Goal: Information Seeking & Learning: Learn about a topic

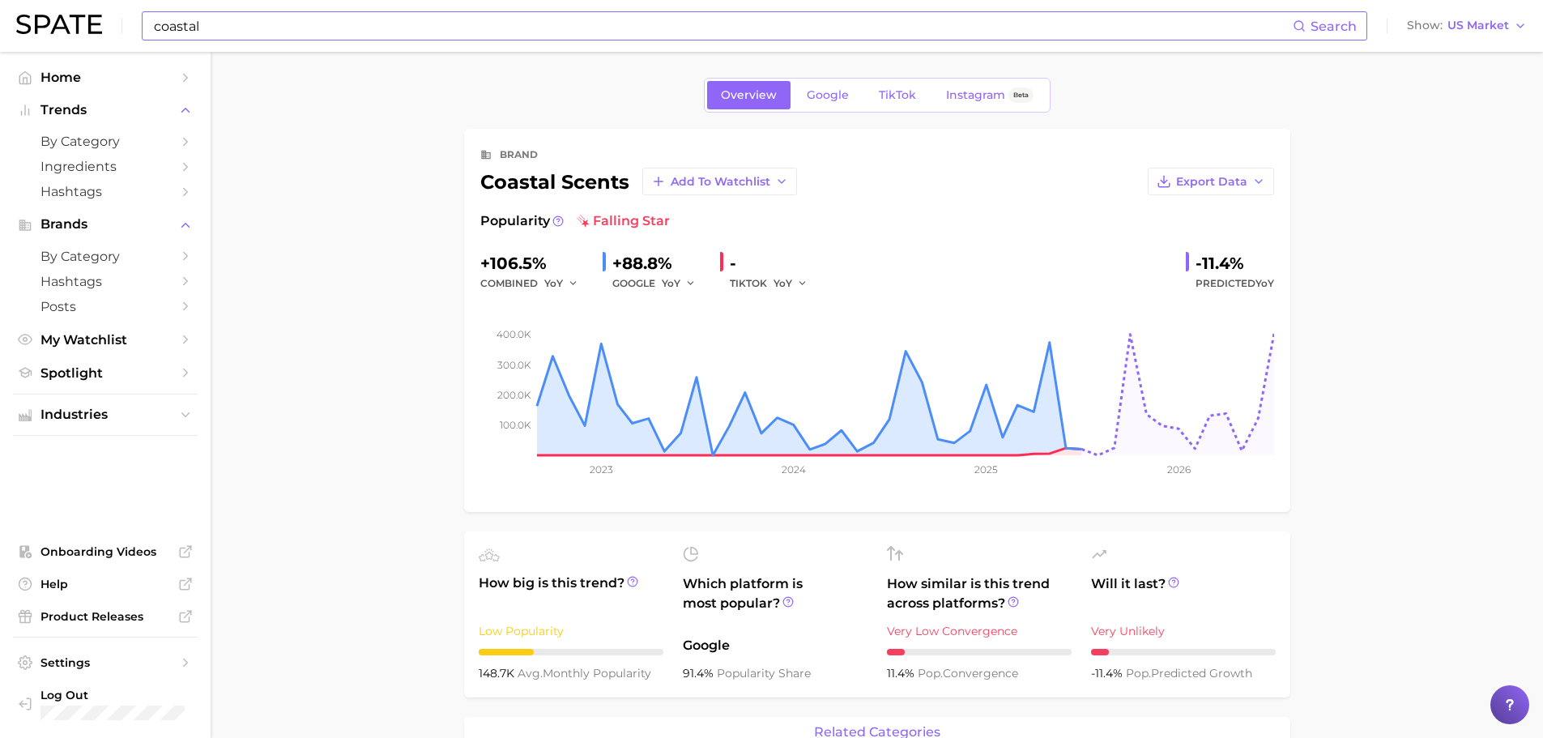
click at [429, 23] on input "coastal" at bounding box center [722, 26] width 1141 height 28
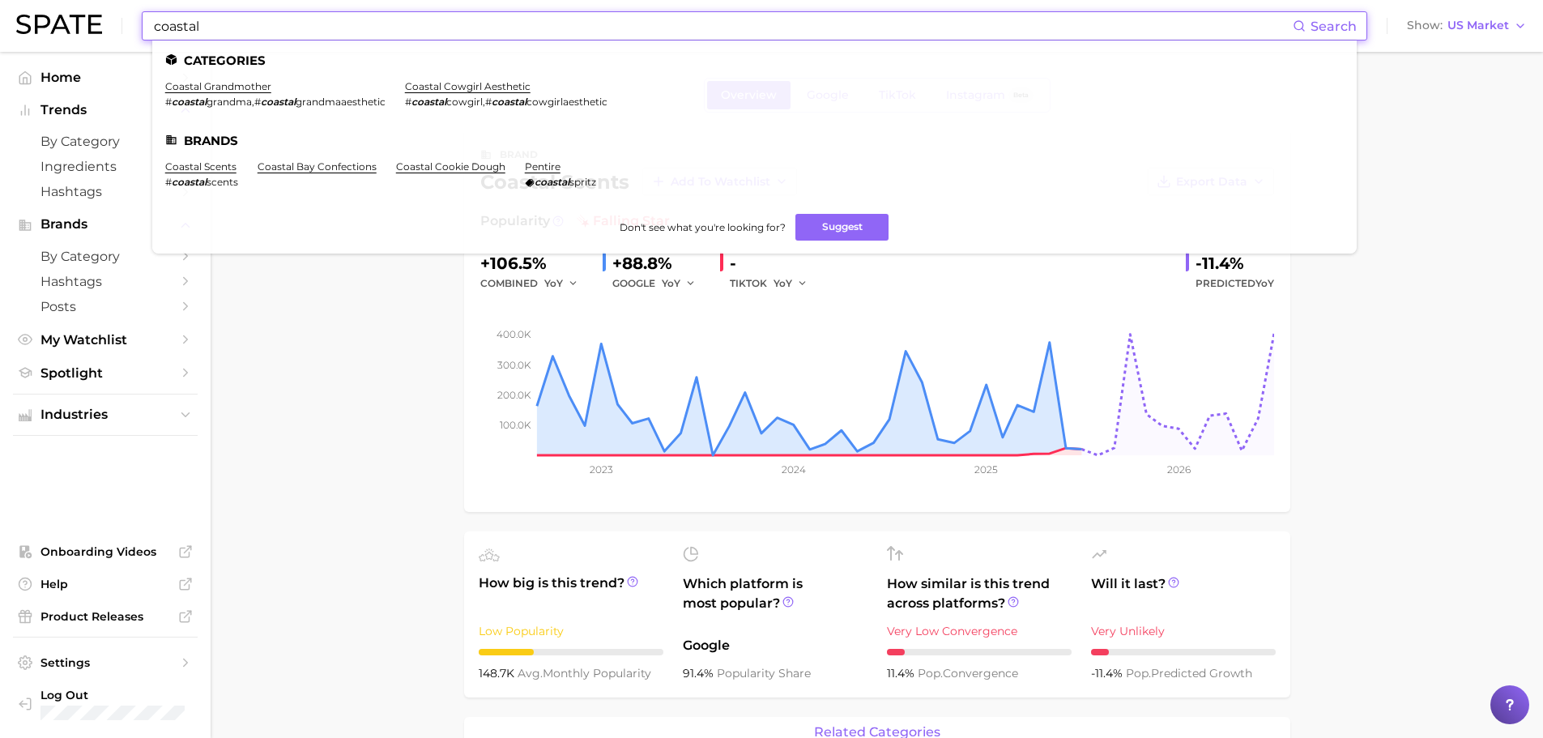
click at [429, 23] on input "coastal" at bounding box center [722, 26] width 1141 height 28
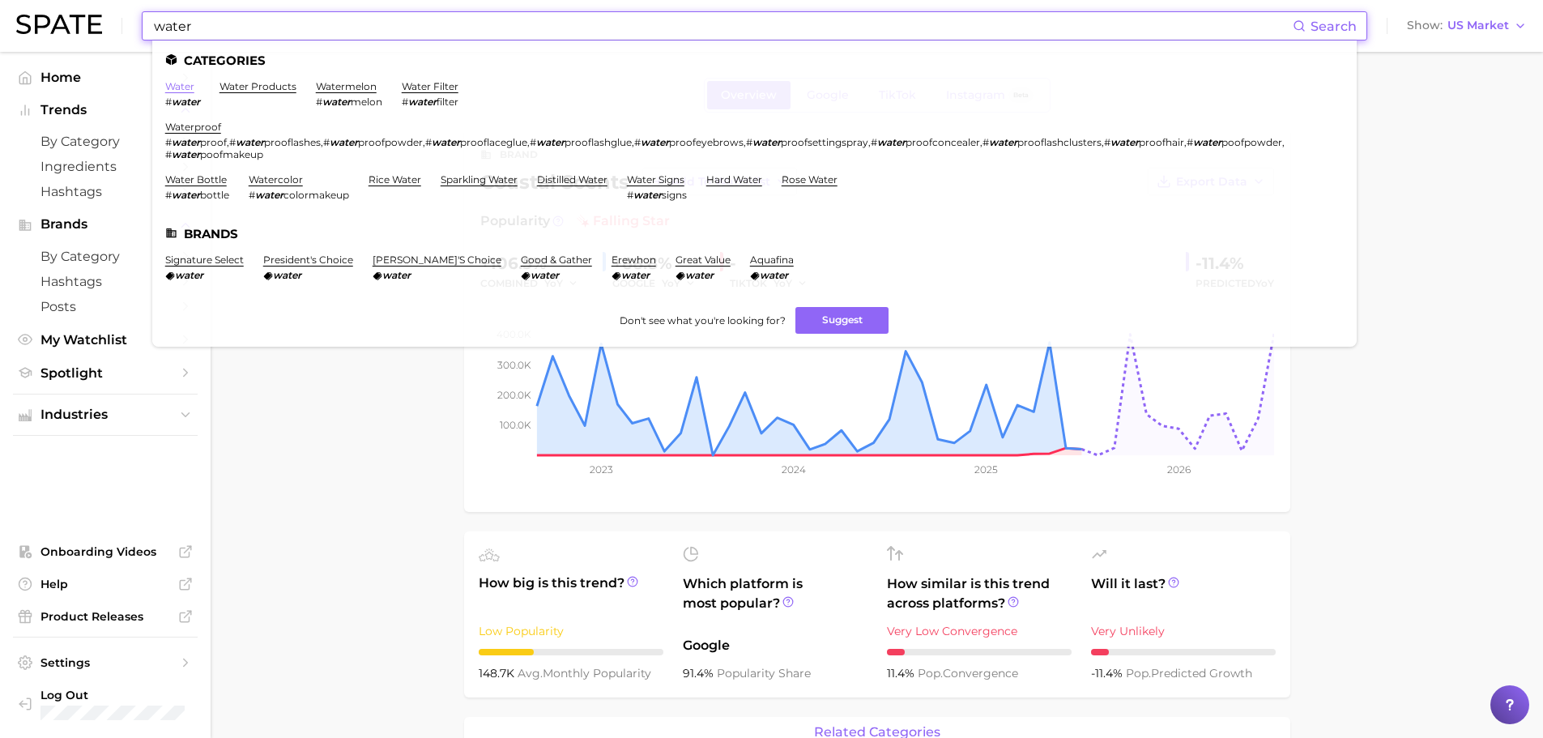
type input "water"
click at [186, 88] on link "water" at bounding box center [179, 86] width 29 height 12
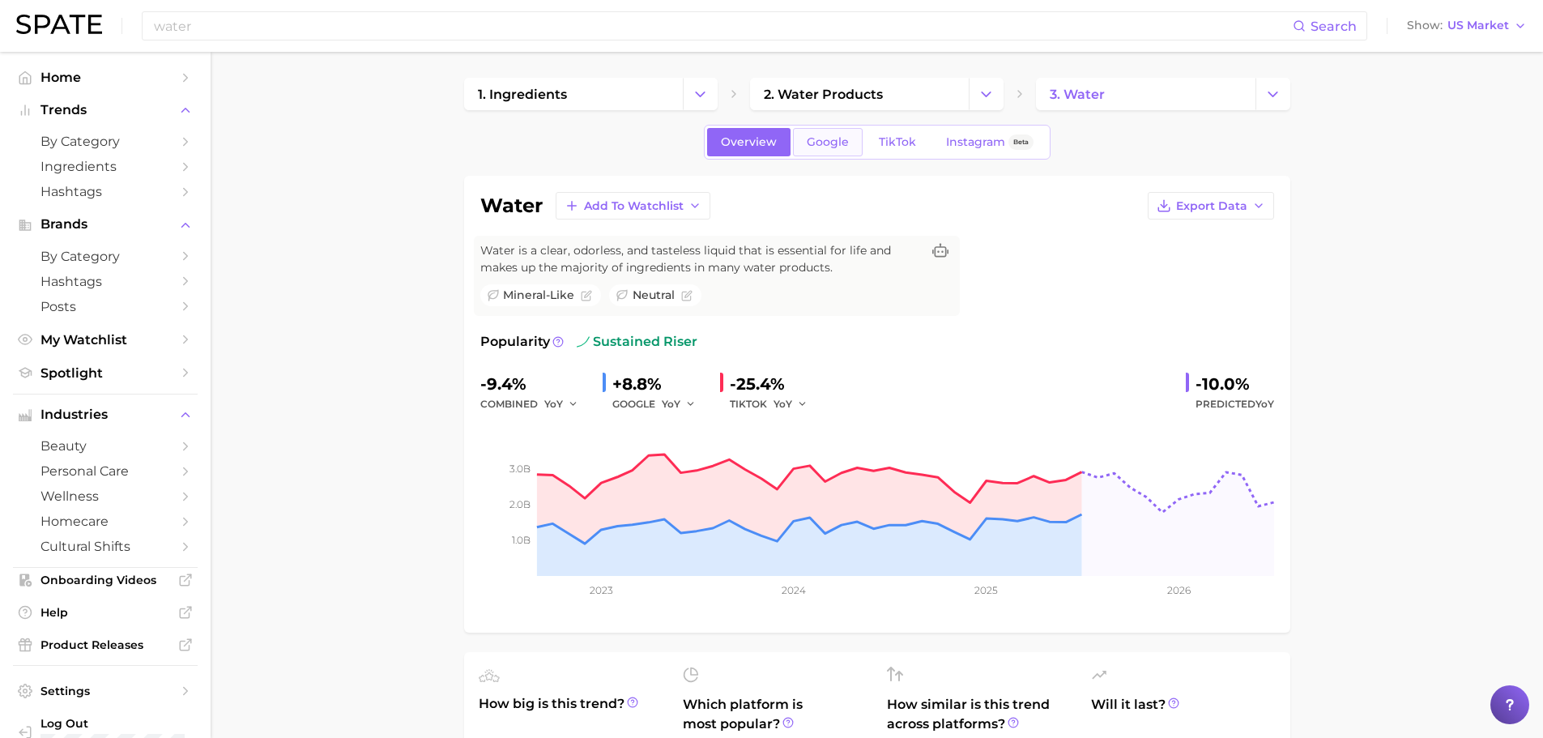
click at [833, 140] on span "Google" at bounding box center [828, 142] width 42 height 14
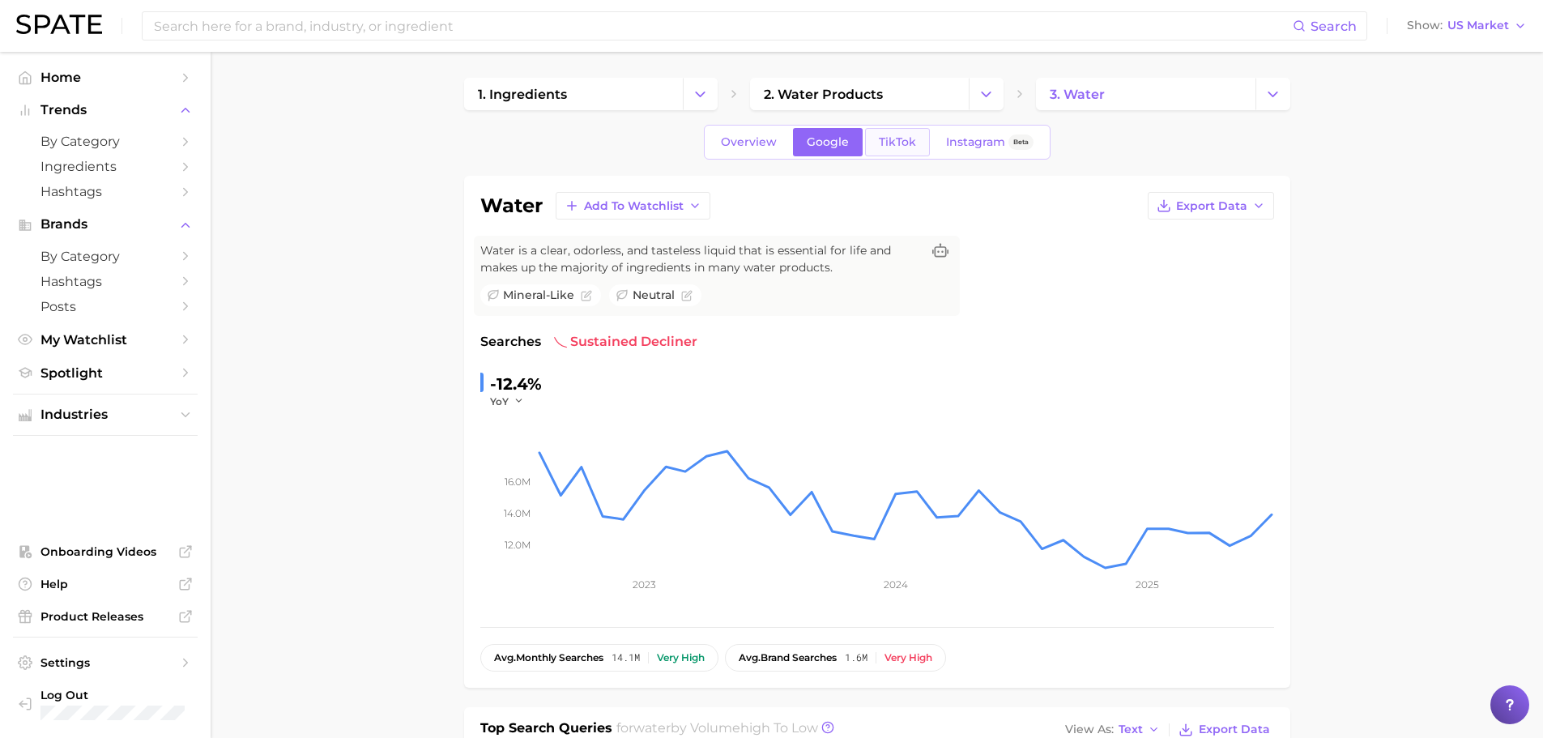
click at [879, 141] on span "TikTok" at bounding box center [897, 142] width 37 height 14
